Goal: Transaction & Acquisition: Purchase product/service

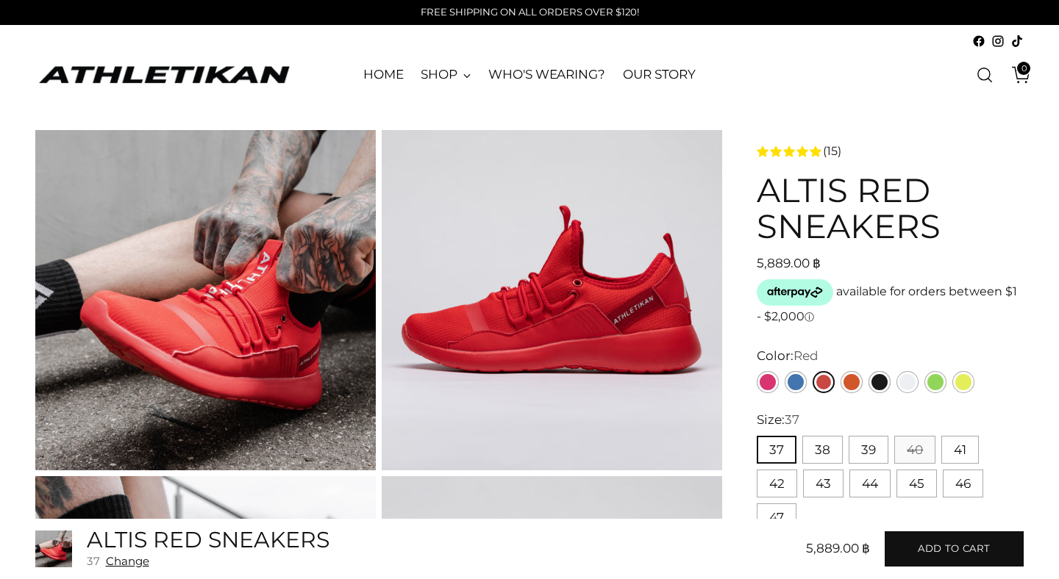
click at [769, 326] on p "available for orders between $1 - $2,000 ⓘ" at bounding box center [890, 303] width 267 height 49
click at [765, 376] on link "Pink" at bounding box center [768, 382] width 22 height 22
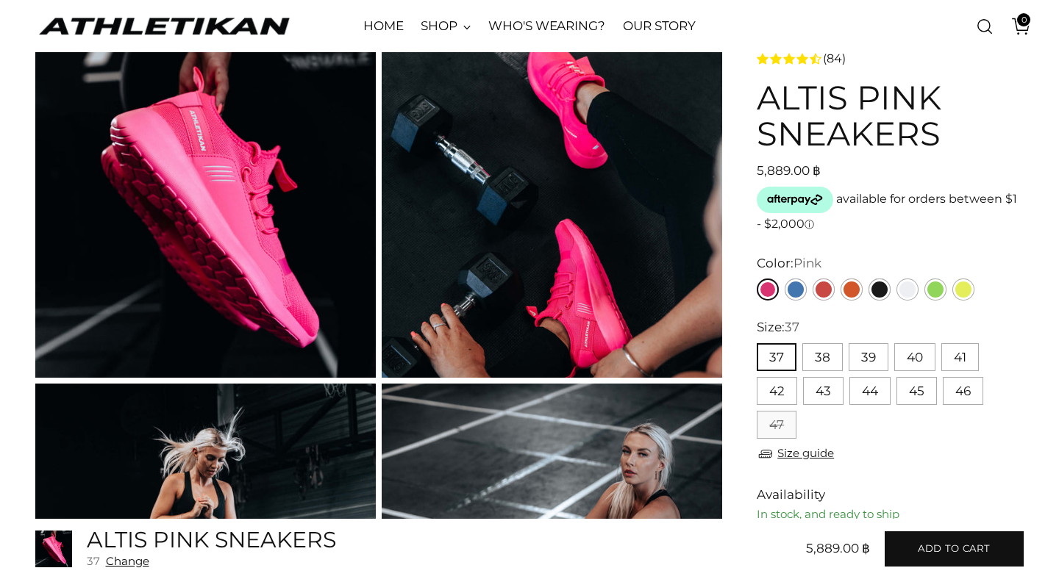
scroll to position [93, 0]
click at [959, 358] on button "41" at bounding box center [959, 357] width 37 height 28
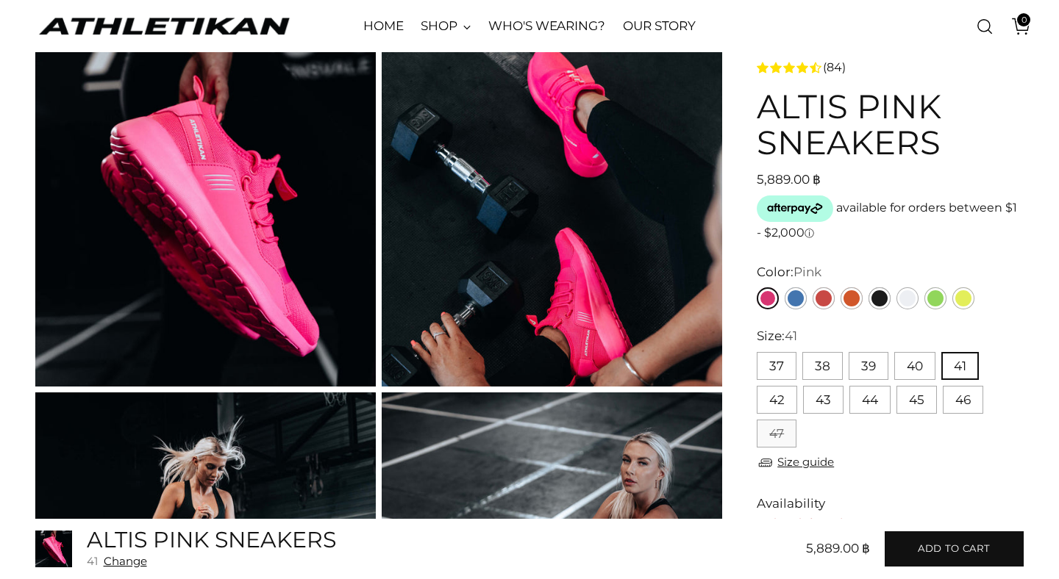
scroll to position [85, 0]
click at [796, 299] on link "Blue" at bounding box center [795, 298] width 22 height 22
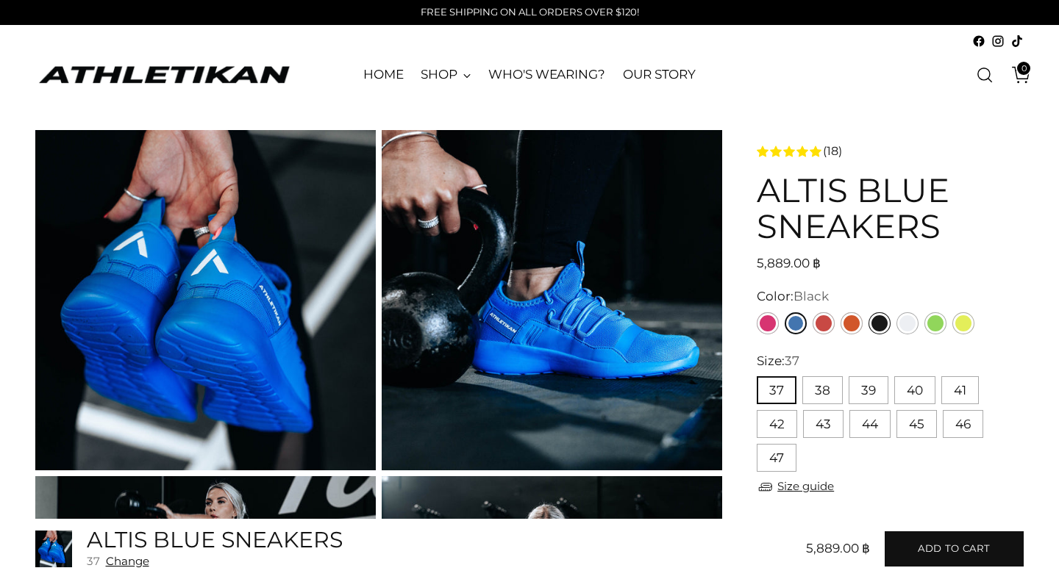
click at [879, 329] on div "4.8 rating (18 votes) (18) ALTIS Blue Sneakers Regular price 5,889.00 ฿ Unit pr…" at bounding box center [890, 544] width 267 height 829
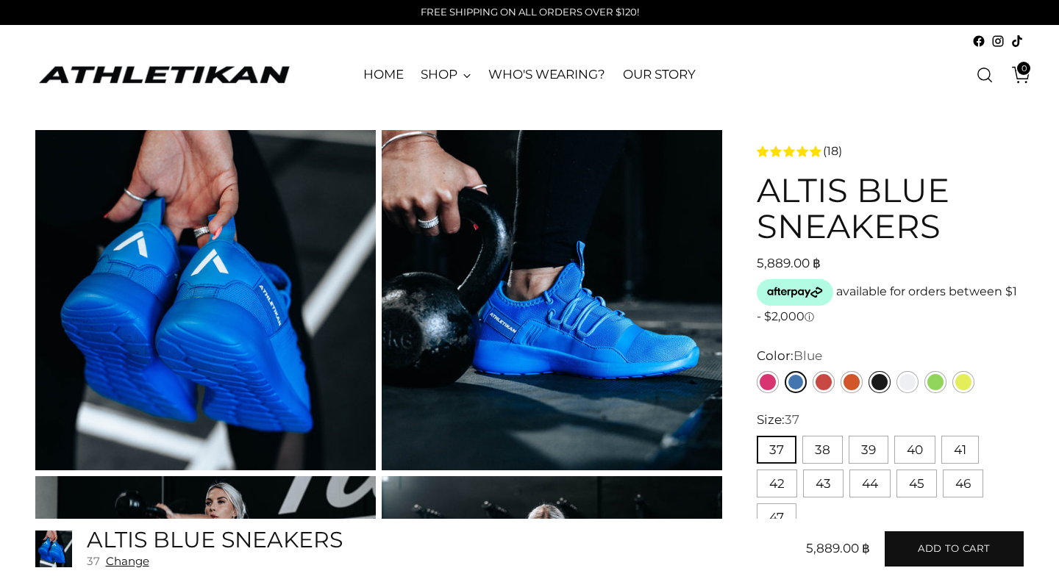
scroll to position [99, 0]
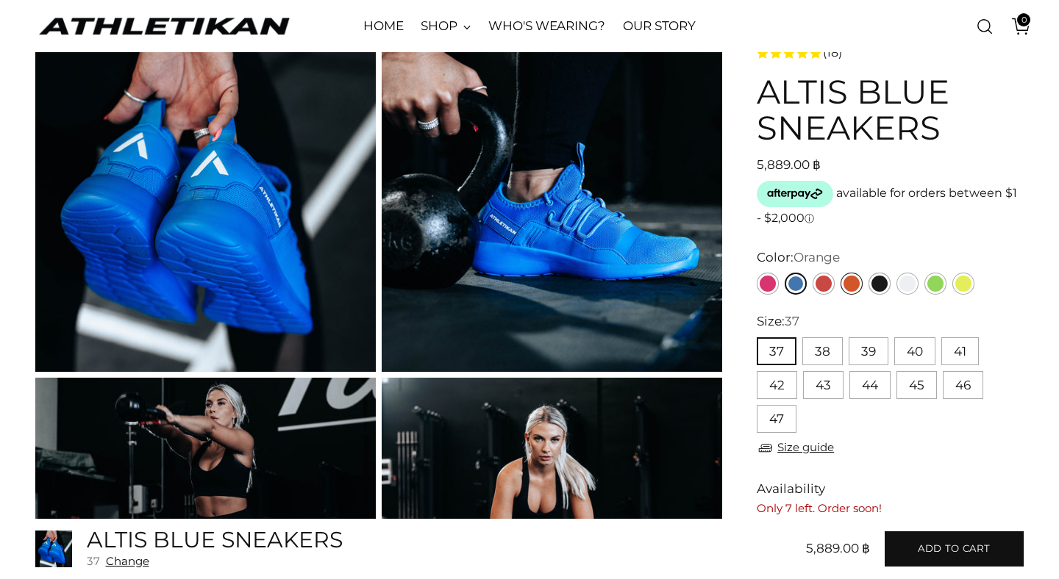
click at [845, 284] on link "Orange" at bounding box center [851, 284] width 22 height 22
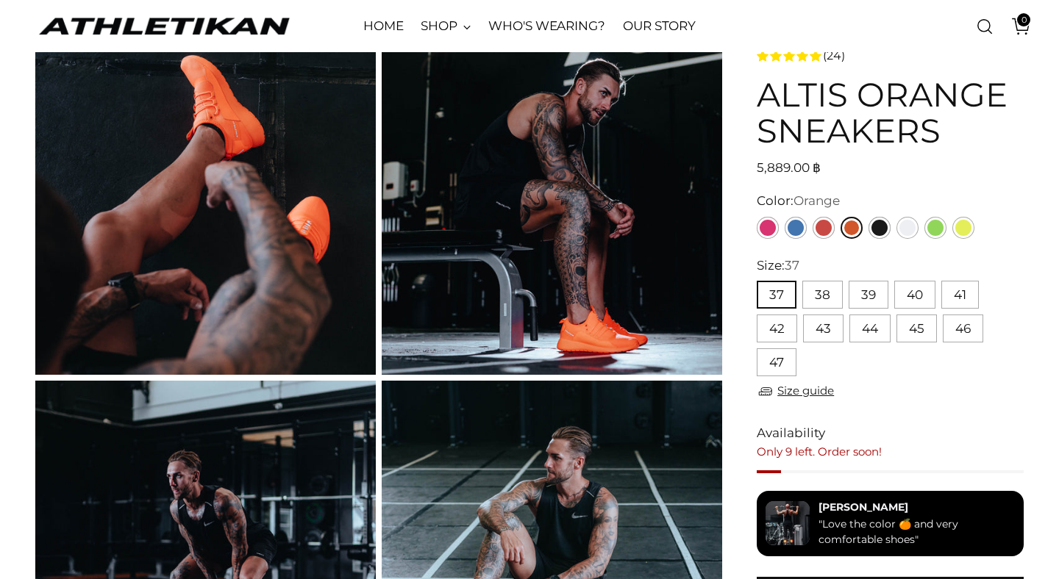
scroll to position [124, 0]
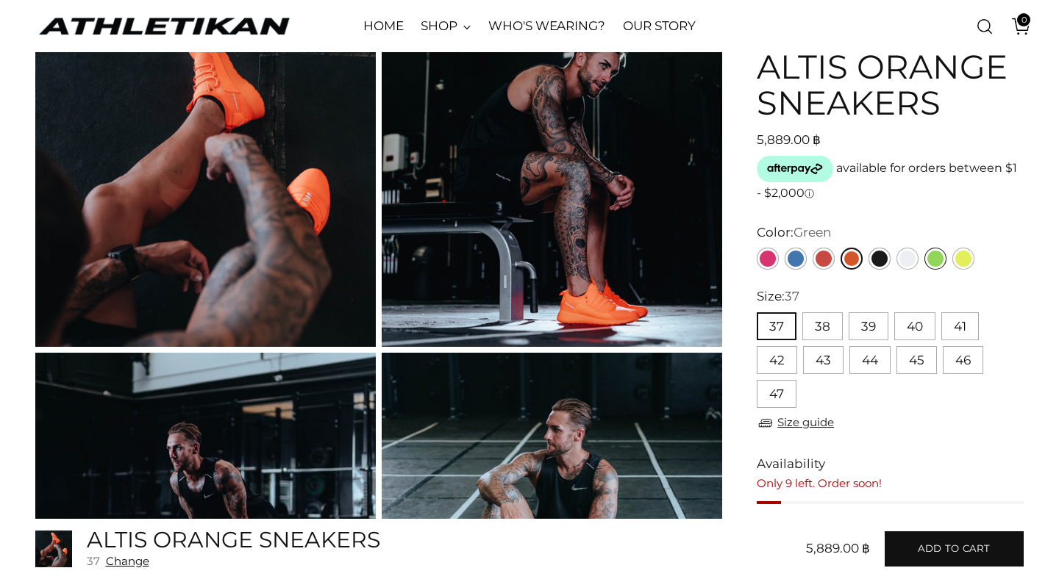
click at [935, 263] on link "Green" at bounding box center [935, 259] width 22 height 22
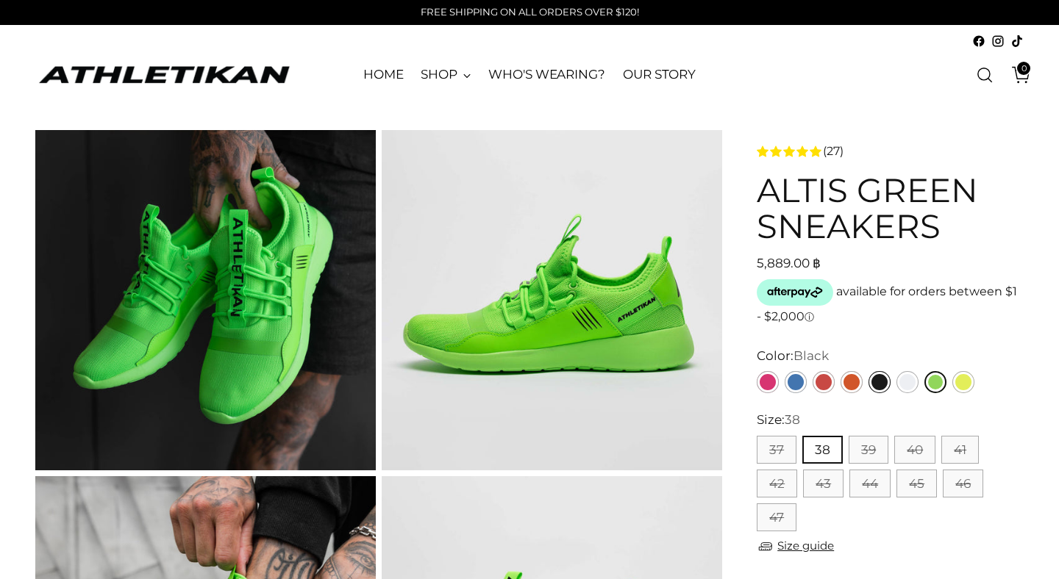
click at [877, 380] on link "Black" at bounding box center [879, 382] width 22 height 22
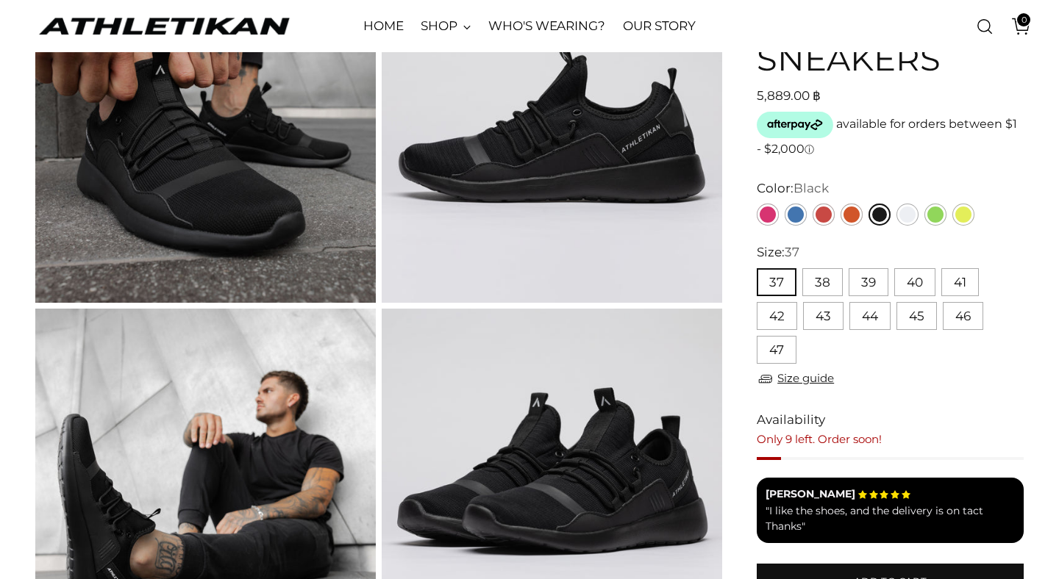
scroll to position [166, 0]
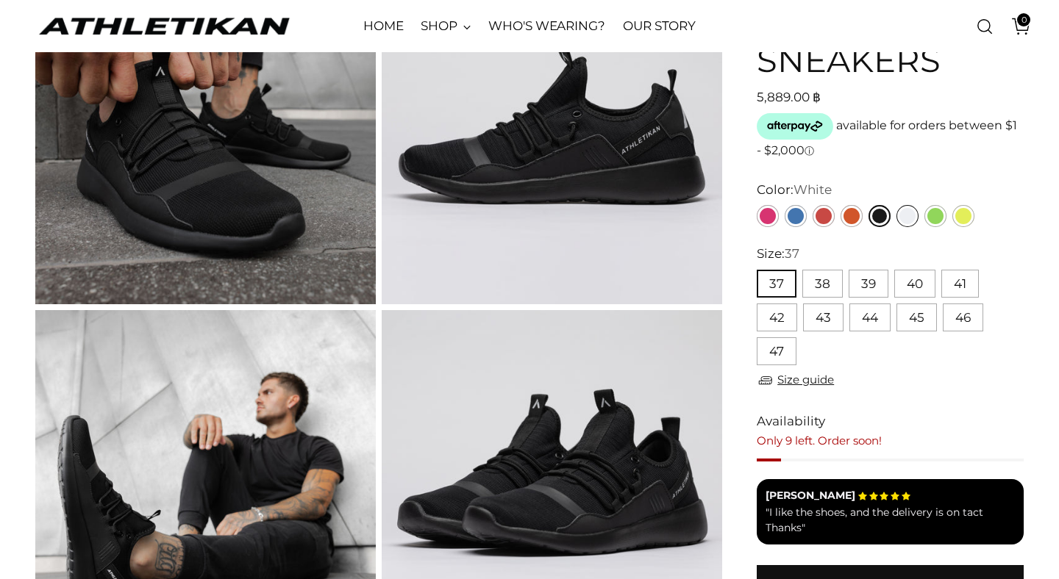
click at [909, 218] on link "White" at bounding box center [907, 216] width 22 height 22
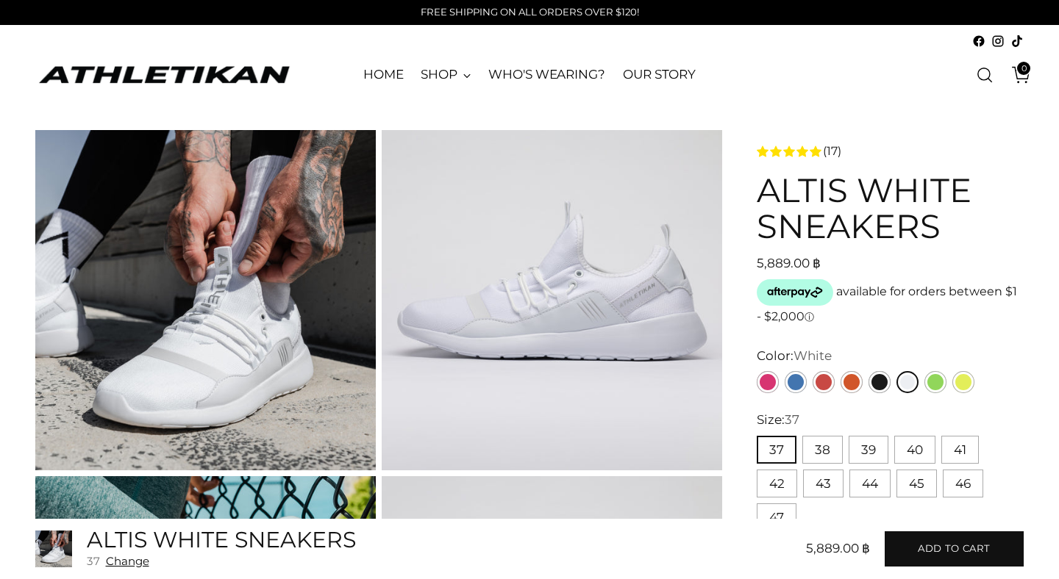
scroll to position [48, 0]
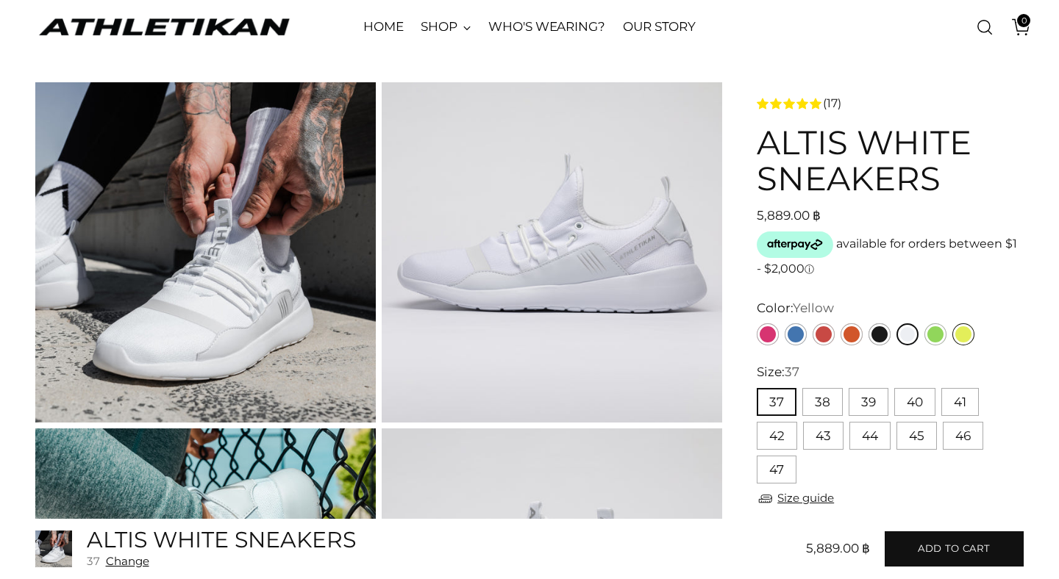
click at [960, 335] on link "Yellow" at bounding box center [963, 334] width 22 height 22
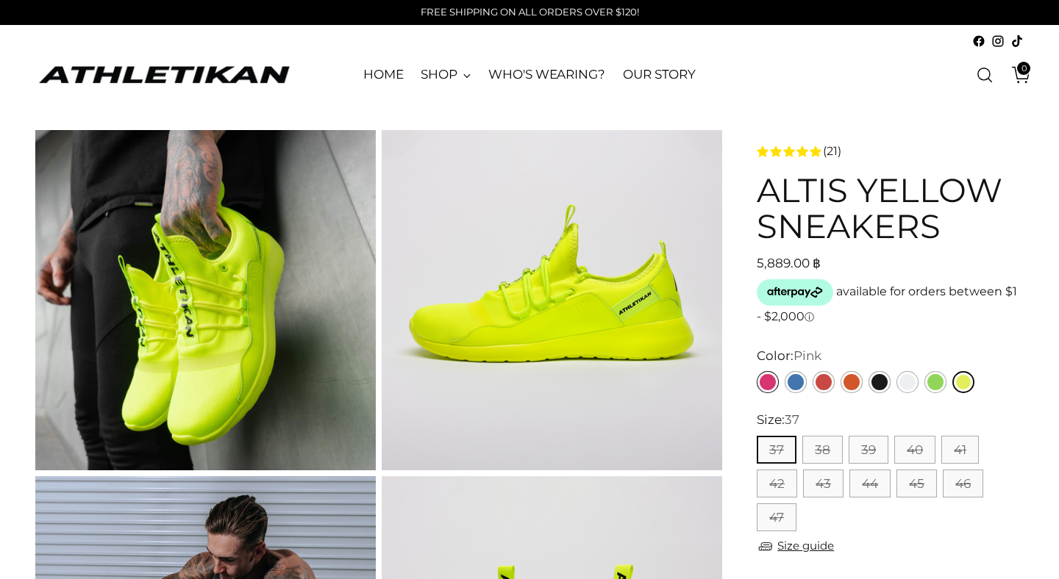
click at [770, 379] on link "Pink" at bounding box center [768, 382] width 22 height 22
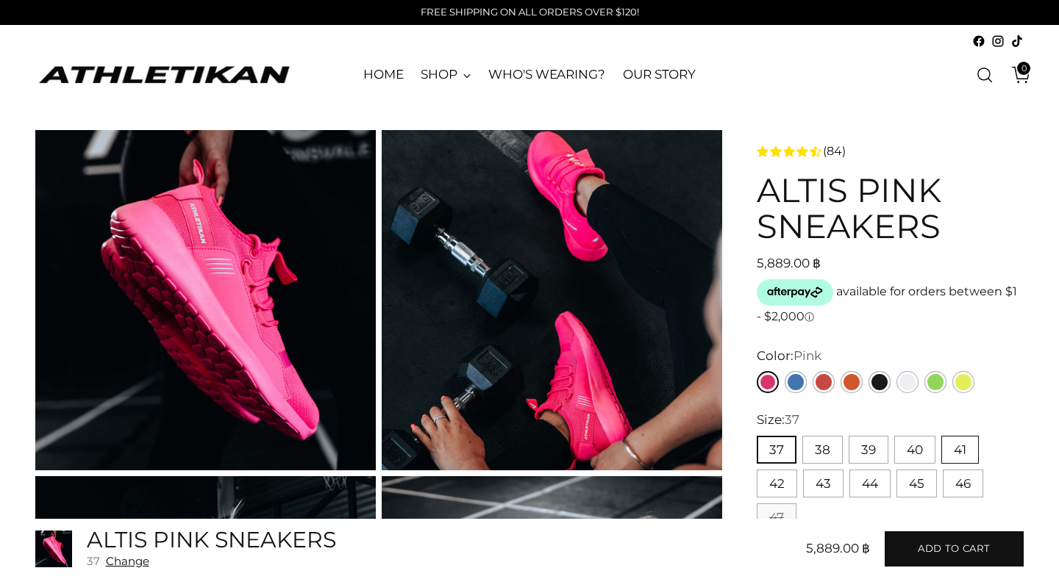
click at [956, 459] on button "41" at bounding box center [959, 450] width 37 height 28
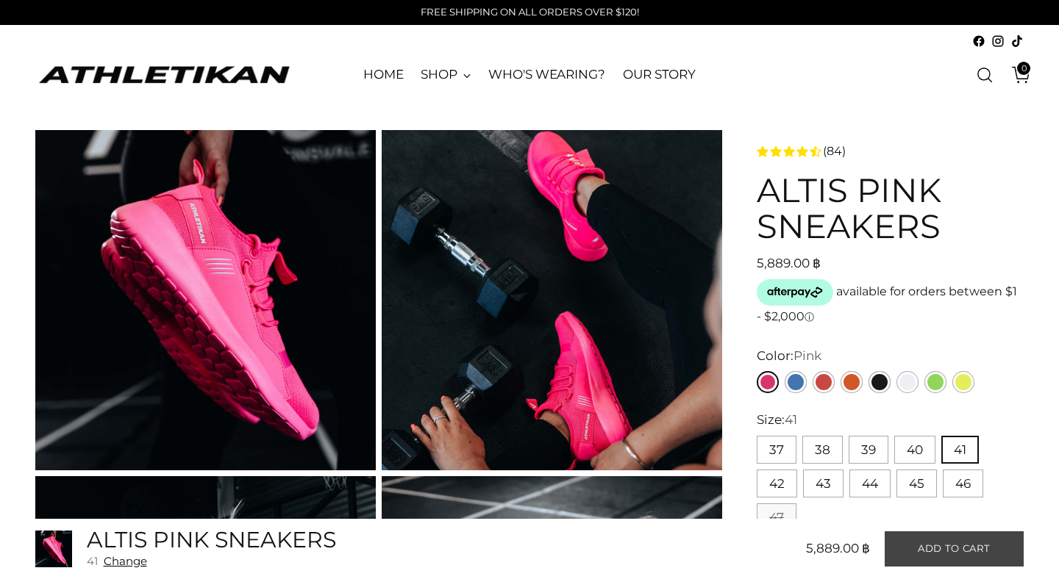
click at [954, 547] on span "Add to cart" at bounding box center [954, 549] width 73 height 14
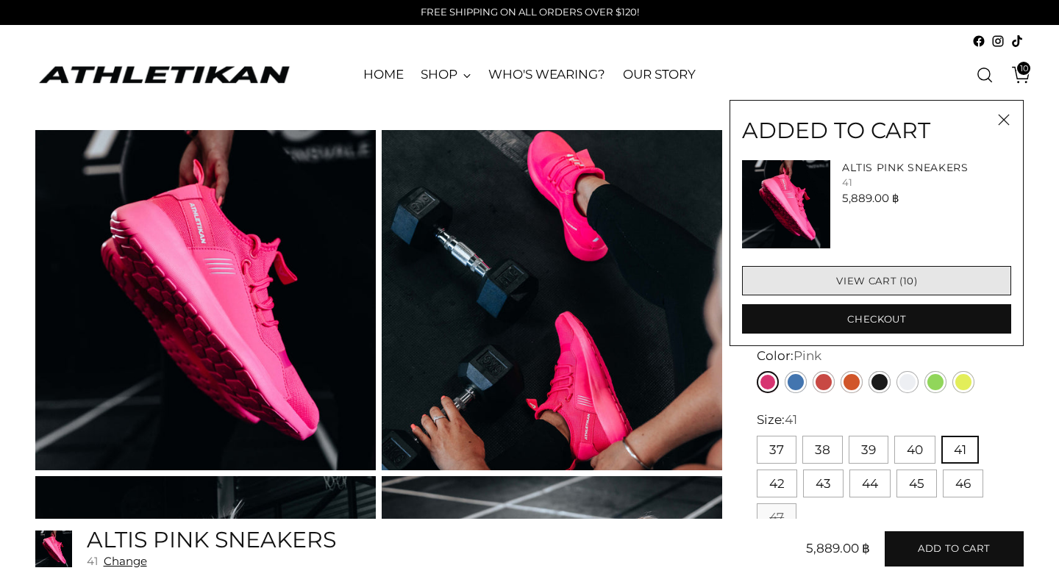
click at [940, 279] on link "View cart (10)" at bounding box center [876, 280] width 269 height 29
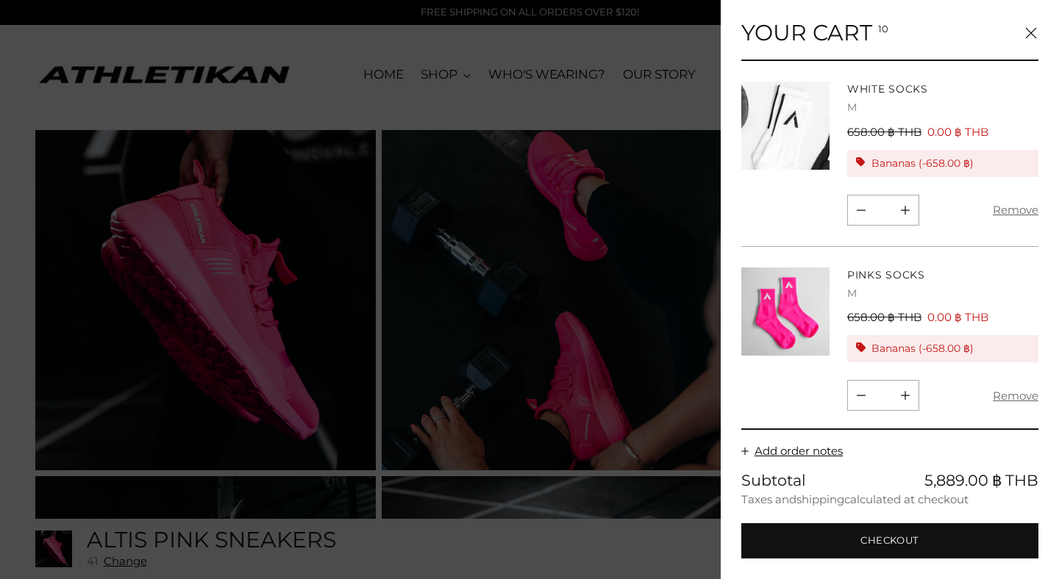
click at [1030, 34] on icon "Close" at bounding box center [1031, 33] width 12 height 12
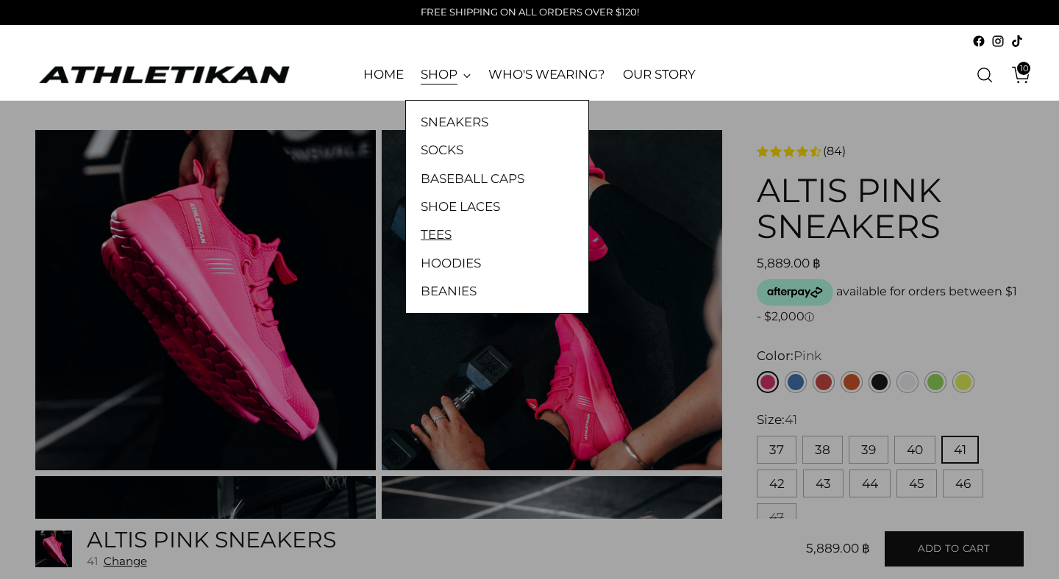
click at [493, 232] on link "TEES" at bounding box center [497, 234] width 153 height 19
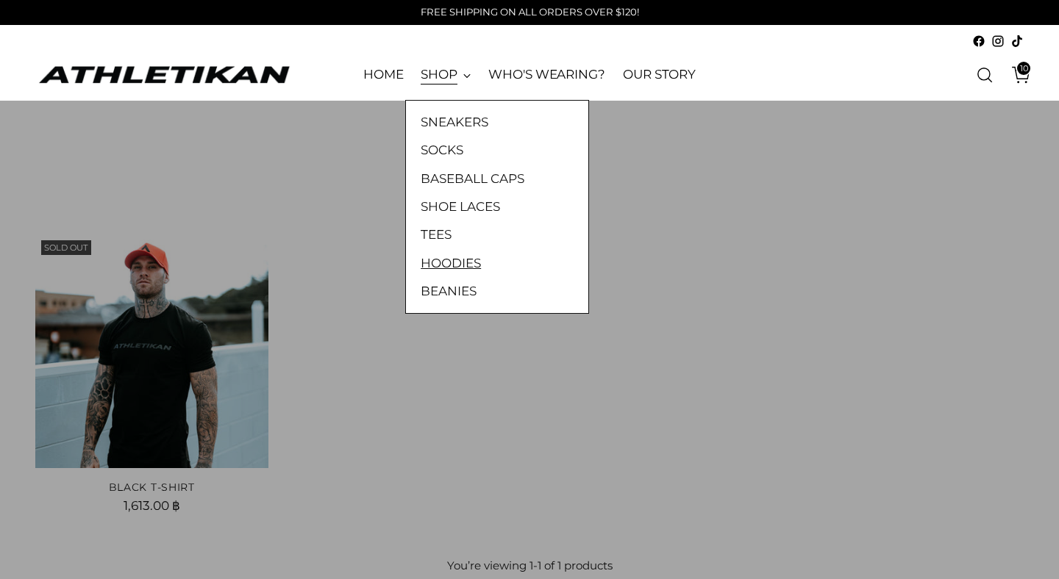
click at [471, 268] on link "HOODIES" at bounding box center [497, 263] width 153 height 19
